Goal: Book appointment/travel/reservation

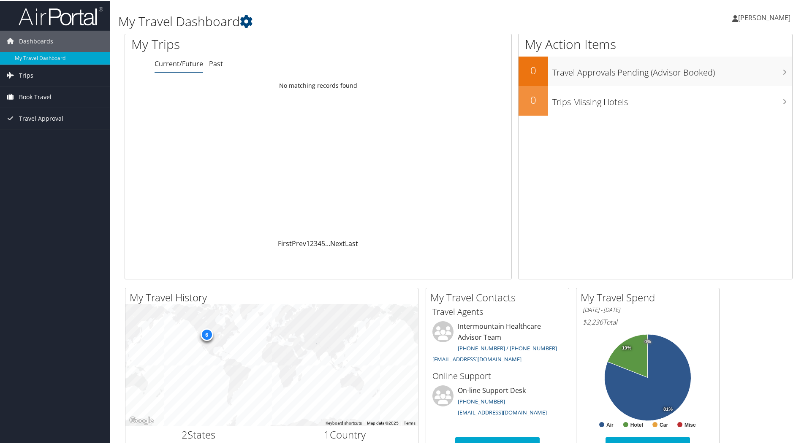
click at [33, 96] on span "Book Travel" at bounding box center [35, 96] width 33 height 21
click at [34, 142] on link "Book/Manage Online Trips" at bounding box center [55, 138] width 110 height 13
